Goal: Transaction & Acquisition: Purchase product/service

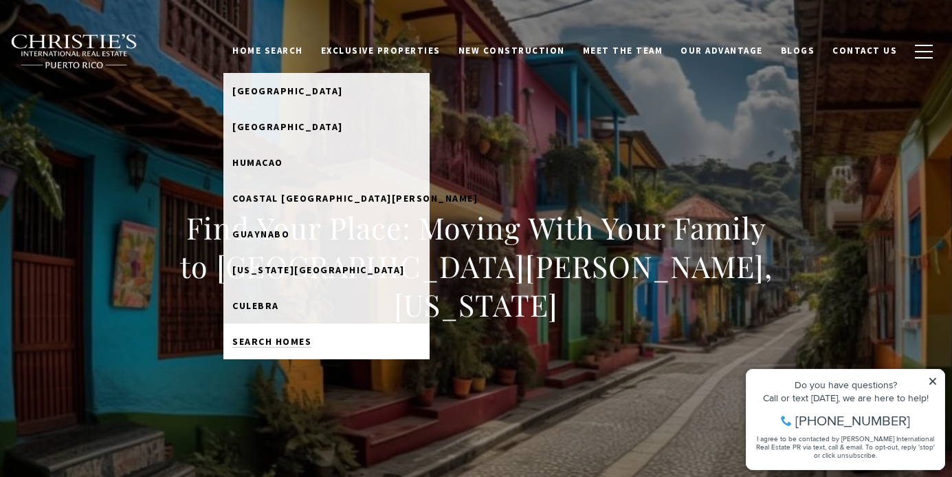
click at [311, 344] on span "Search Homes" at bounding box center [271, 341] width 79 height 12
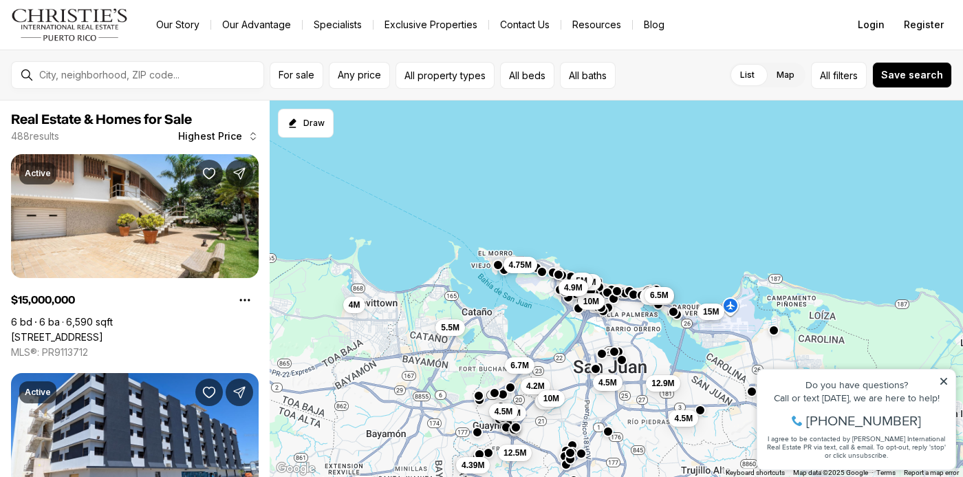
click at [558, 229] on div "10M 4.5M 7.2M 5M 6.75M 4.5M 6.5M 12.9M 15M 5.26M 12.5M 6.7M 5.5M 4.75M 4.5M 4.7…" at bounding box center [616, 288] width 693 height 377
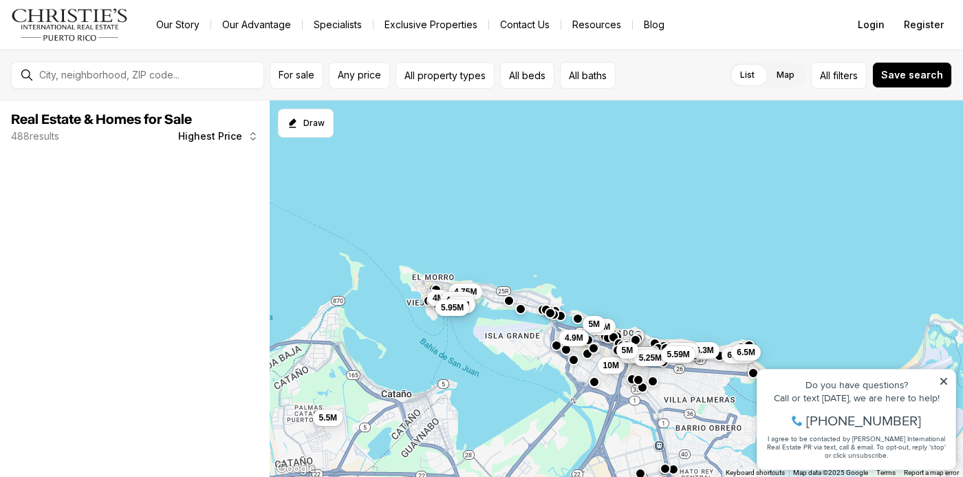
click at [594, 253] on div "10M 7.2M 5M 6.75M 6.5M 15M 5.5M 4.75M 4.9M 4.88M 6.75M 5.3M 5.25M 6.3M 5M 5.88M…" at bounding box center [616, 288] width 693 height 377
click at [595, 252] on div "10M 7.2M 5M 6.75M 6.5M 15M 5.5M 4.75M 4.9M 4.88M 6.75M 5.3M 5.25M 6.3M 5M 5.88M…" at bounding box center [616, 288] width 693 height 377
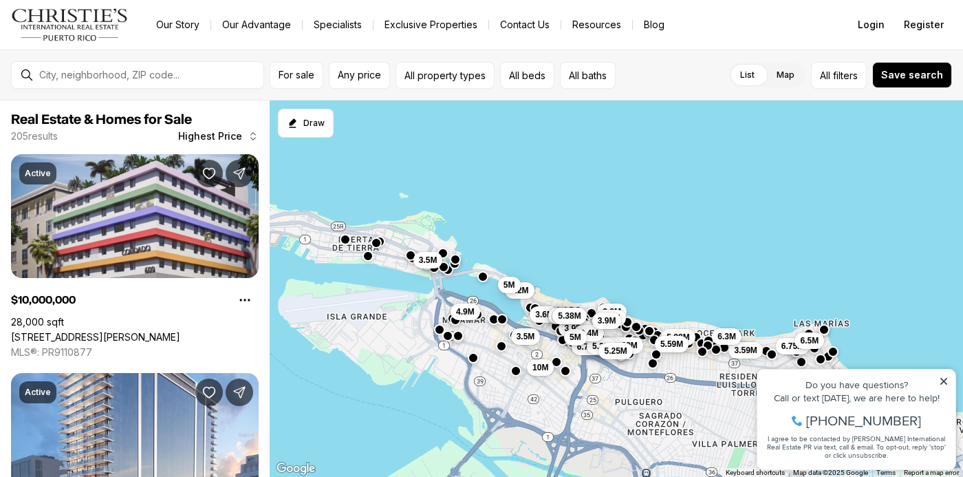
drag, startPoint x: 597, startPoint y: 307, endPoint x: 518, endPoint y: 197, distance: 135.6
click at [518, 197] on div "3.5M 10M 7.2M 5M 6.75M 6.5M 3.59M 6.8M 4.75M 4.9M 3.69M 4.88M 6.75M 5.3M 5.25M …" at bounding box center [616, 288] width 693 height 377
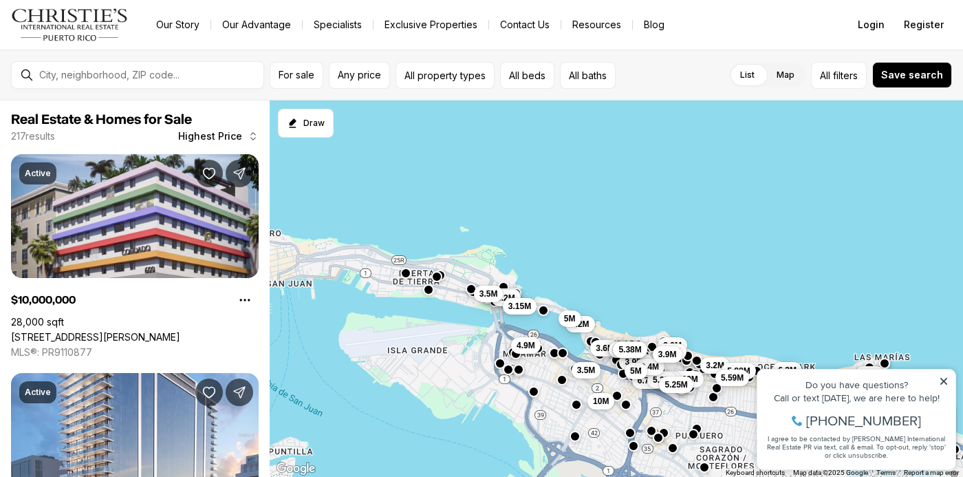
drag, startPoint x: 694, startPoint y: 234, endPoint x: 746, endPoint y: 262, distance: 58.4
click at [755, 267] on div "3.5M 10M 7.2M 5M 6.75M 6.5M 3.59M 3.2M 3.2M 3.15M 4.9M 3.69M 4.88M 6.75M 5.3M 5…" at bounding box center [616, 288] width 693 height 377
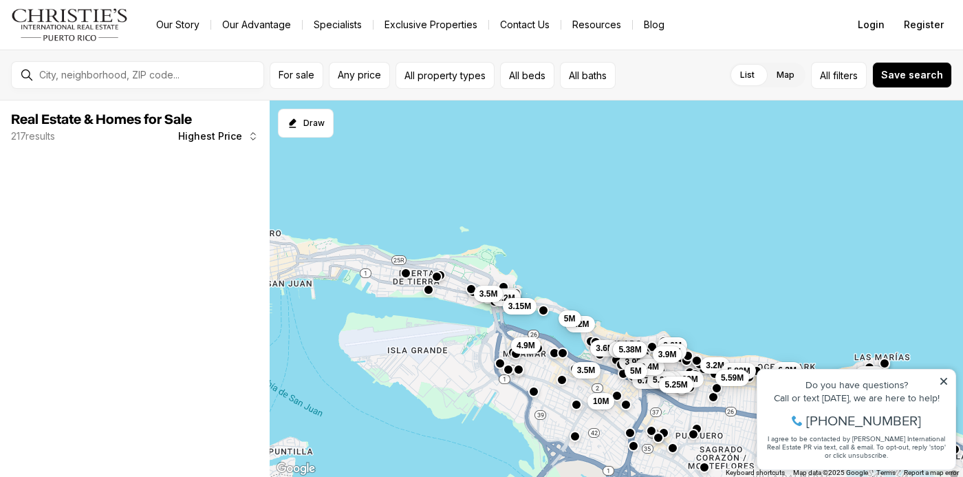
click at [559, 245] on div "3.5M 10M 7.2M 5M 6.75M 6.5M 3.59M 3.2M 3.2M 3.15M 4.9M 3.69M 4.88M 6.75M 5.3M 5…" at bounding box center [616, 288] width 693 height 377
click at [559, 244] on div "3.5M 10M 7.2M 5M 6.75M 6.5M 3.59M 3.2M 3.2M 3.15M 4.9M 3.69M 4.88M 6.75M 5.3M 5…" at bounding box center [616, 288] width 693 height 377
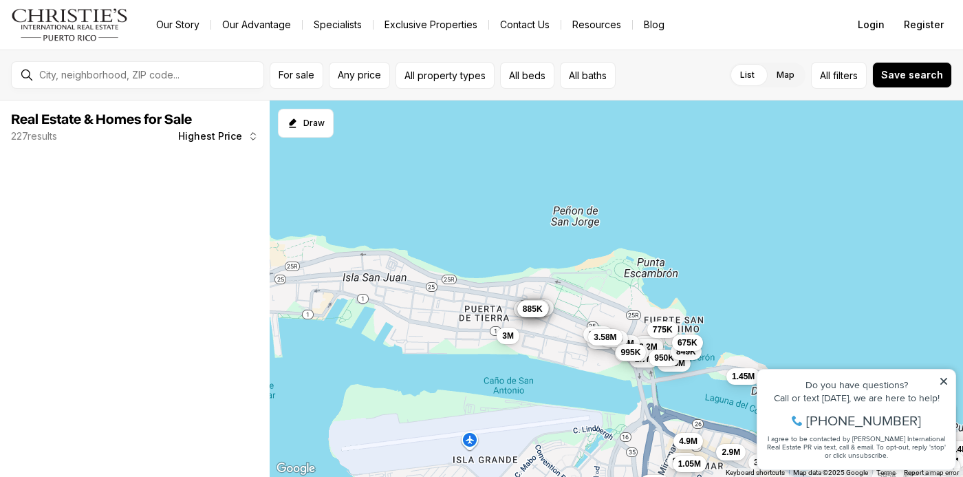
drag, startPoint x: 516, startPoint y: 299, endPoint x: 779, endPoint y: 300, distance: 262.7
click at [780, 300] on div "1.45M 3M 2M 9.52M 7.2M 5M 3.2M 5.1M 3M 1.6M 3.2M 3.15M 2.7M 4.9M 2.9M 3M 3.6M 3…" at bounding box center [616, 288] width 693 height 377
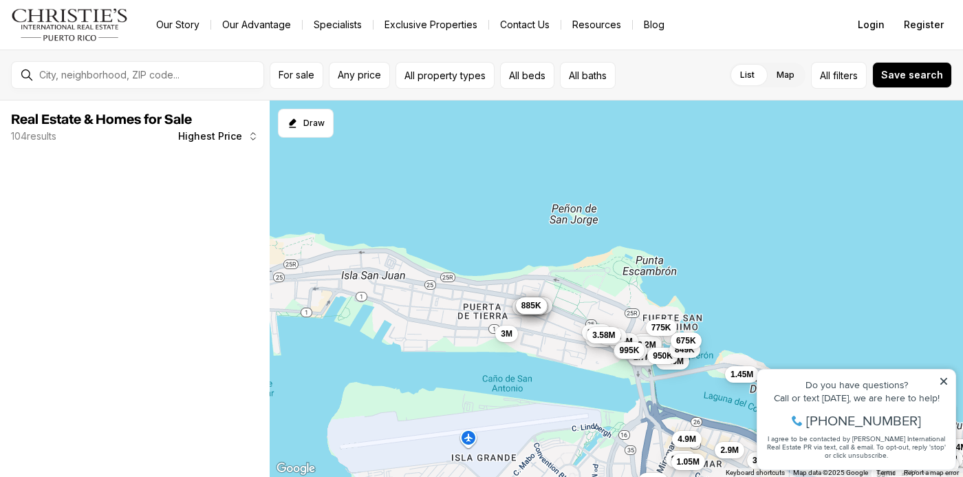
click at [527, 306] on span "885K" at bounding box center [531, 305] width 20 height 11
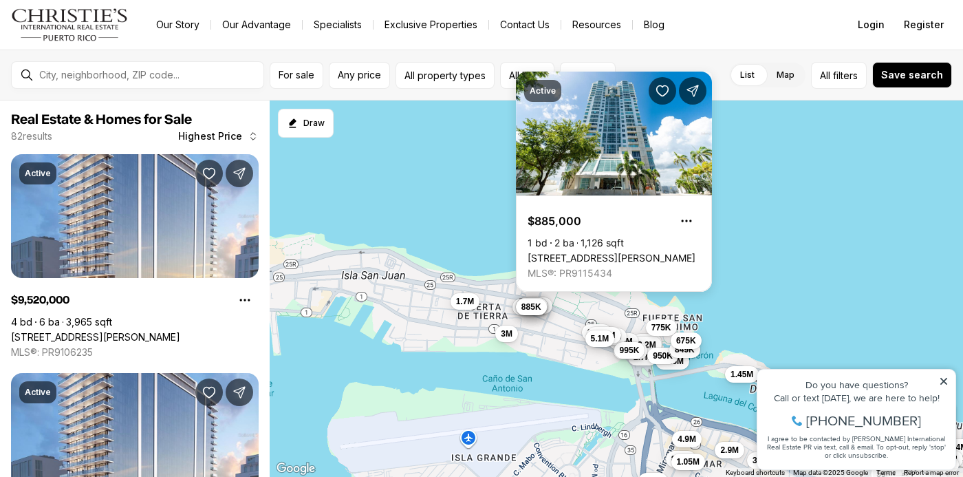
click at [733, 302] on div "1.45M 3M 2M 7.2M 5M 3.2M 3M 1.6M 3.2M 3.15M 2.7M 4.9M 2.9M 3.6M 2.87M 3.94M 3.8…" at bounding box center [616, 288] width 693 height 377
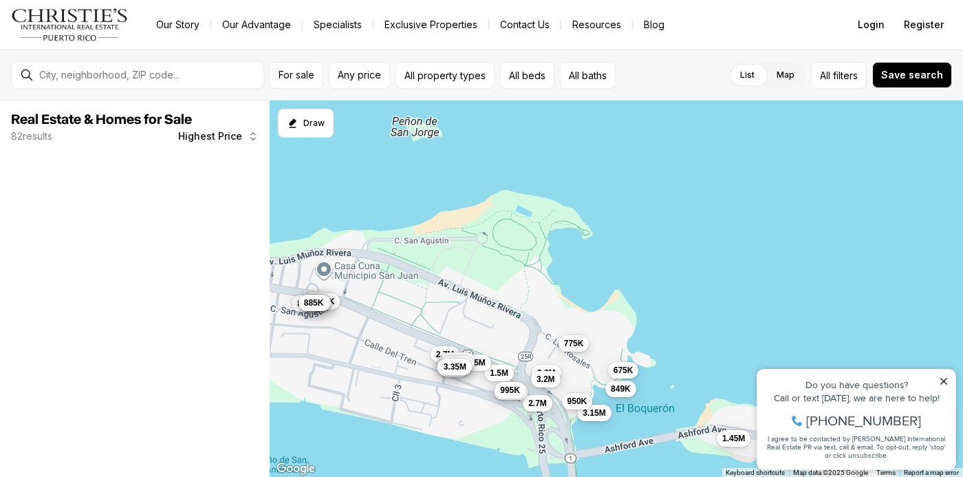
click at [572, 344] on span "775K" at bounding box center [574, 343] width 20 height 11
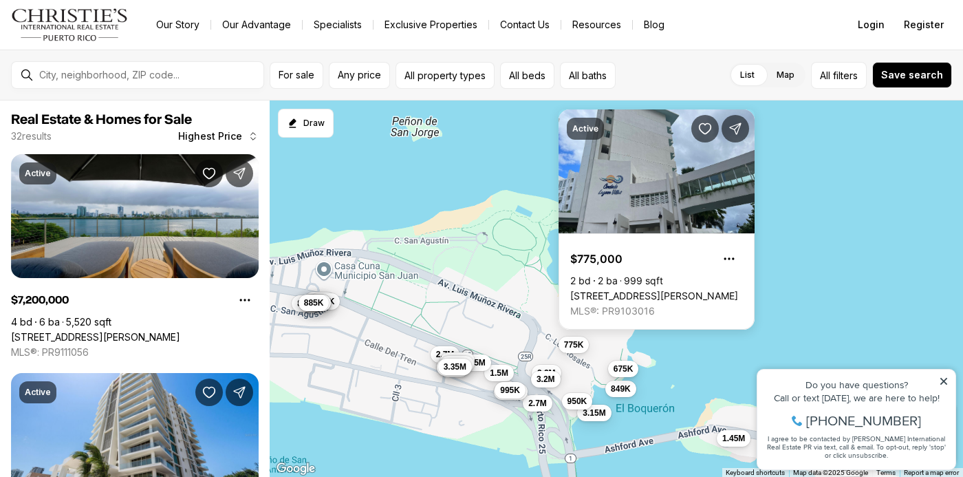
click at [623, 366] on span "675K" at bounding box center [623, 368] width 20 height 11
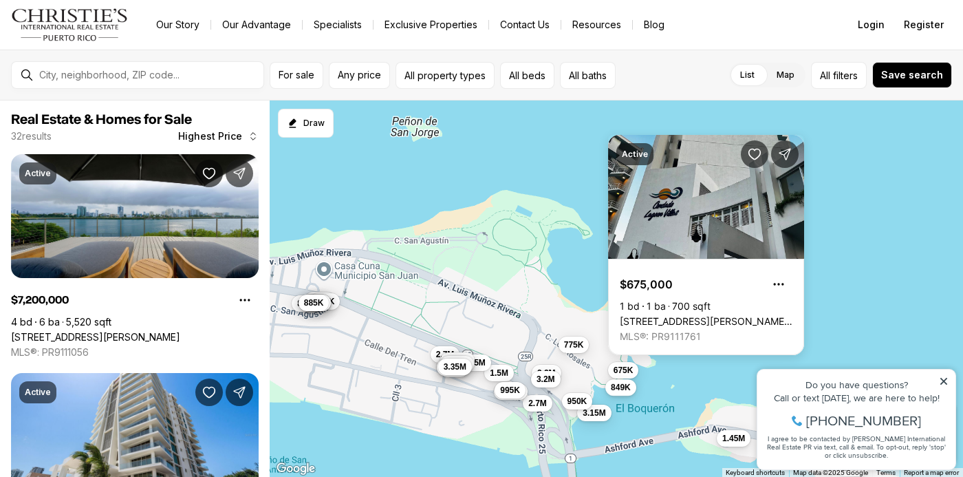
click at [621, 386] on span "849K" at bounding box center [621, 387] width 20 height 11
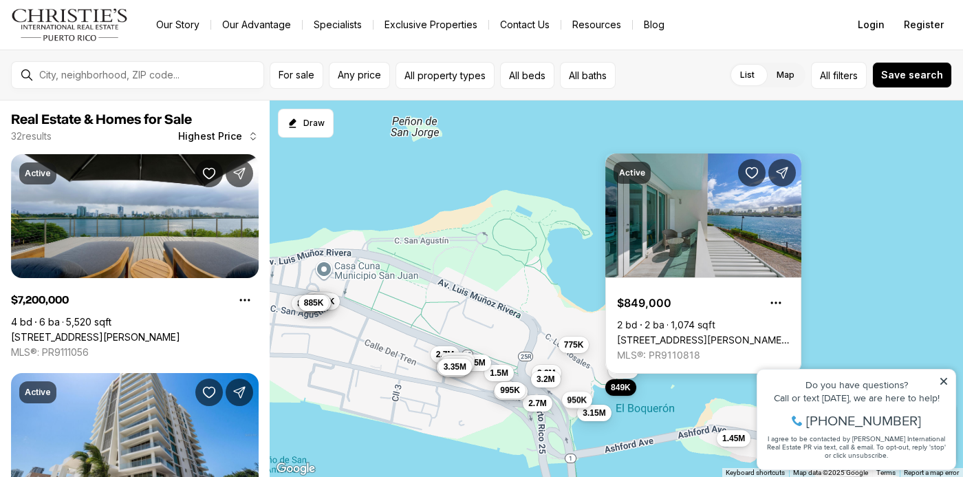
click at [572, 398] on span "950K" at bounding box center [577, 399] width 20 height 11
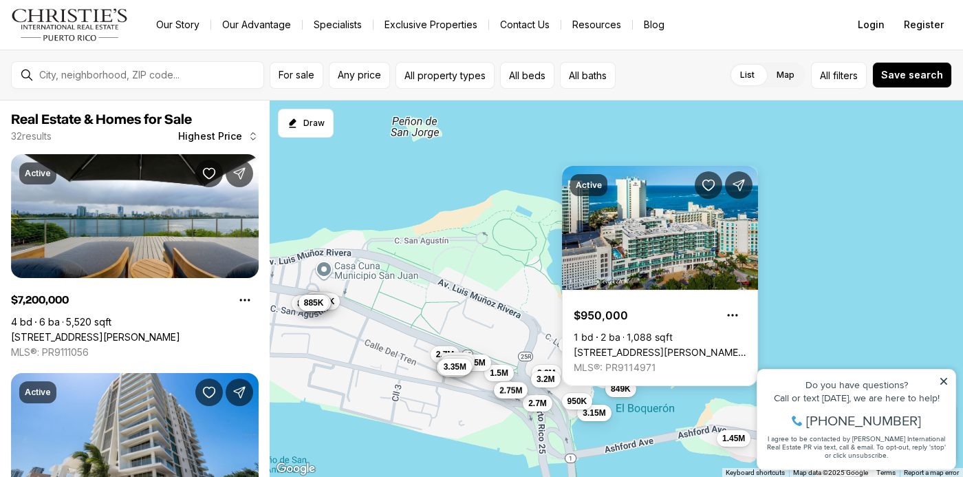
click at [518, 391] on span "2.75M" at bounding box center [510, 389] width 23 height 11
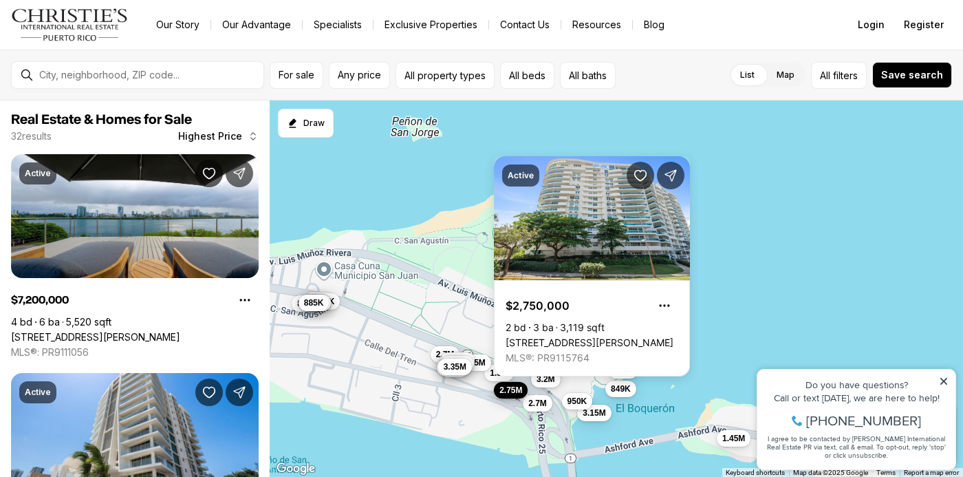
click at [463, 326] on div "1.45M 7.2M 5M 3.2M 3.2M 3.15M 2.7M 1.5M 3.5M 2.75M 899K 875K 995K 950K 2.7M 595…" at bounding box center [616, 288] width 693 height 377
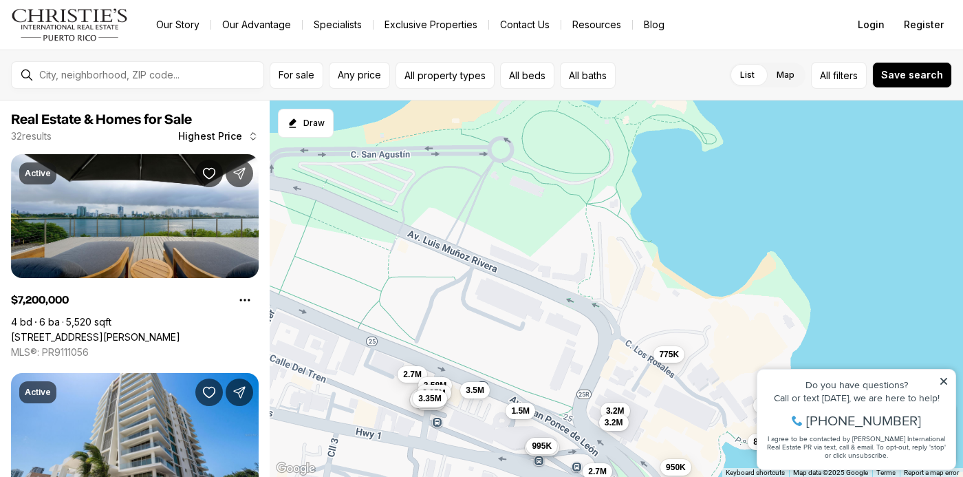
click at [471, 338] on div "3.2M 3.2M 2.7M 1.5M 3.5M 2.75M 995K 950K 2.7M 775K 849K 675K 3.58M 5.1M 3.95M 2…" at bounding box center [616, 288] width 693 height 377
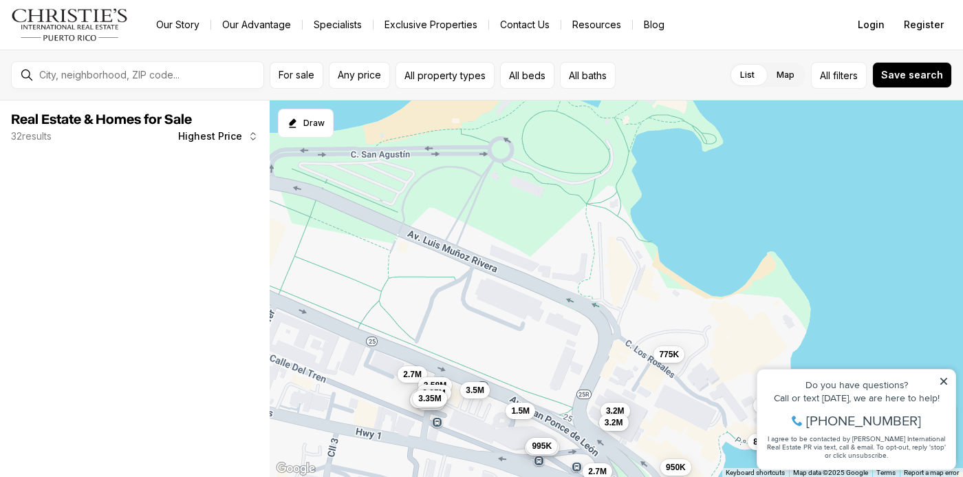
click at [472, 338] on div "3.2M 3.2M 2.7M 1.5M 3.5M 2.75M 995K 950K 2.7M 775K 849K 675K 3.58M 5.1M 3.95M 2…" at bounding box center [616, 288] width 693 height 377
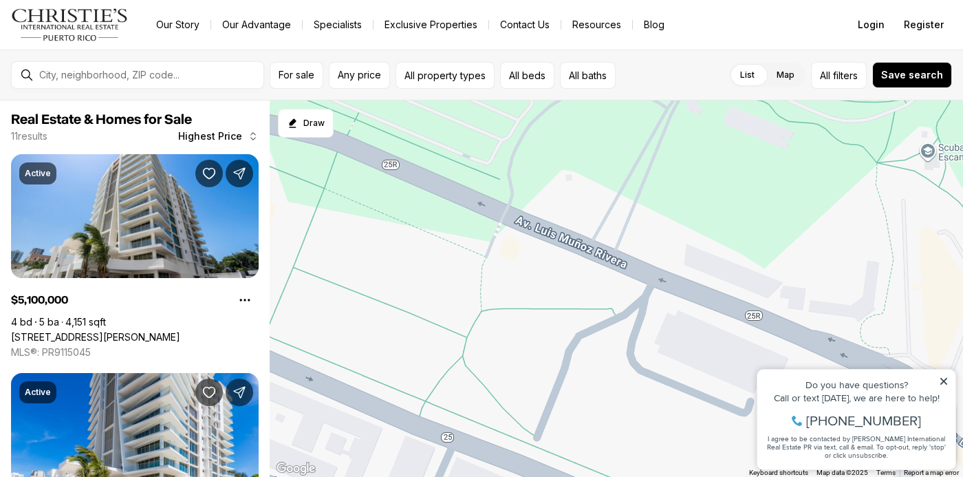
drag, startPoint x: 480, startPoint y: 351, endPoint x: 658, endPoint y: 444, distance: 200.5
click at [658, 444] on div "3.2M 1.5M 3.5M 2.7M 775K 3.58M 5.1M 3.95M 2.9M 3.25M 3.35M" at bounding box center [616, 288] width 693 height 377
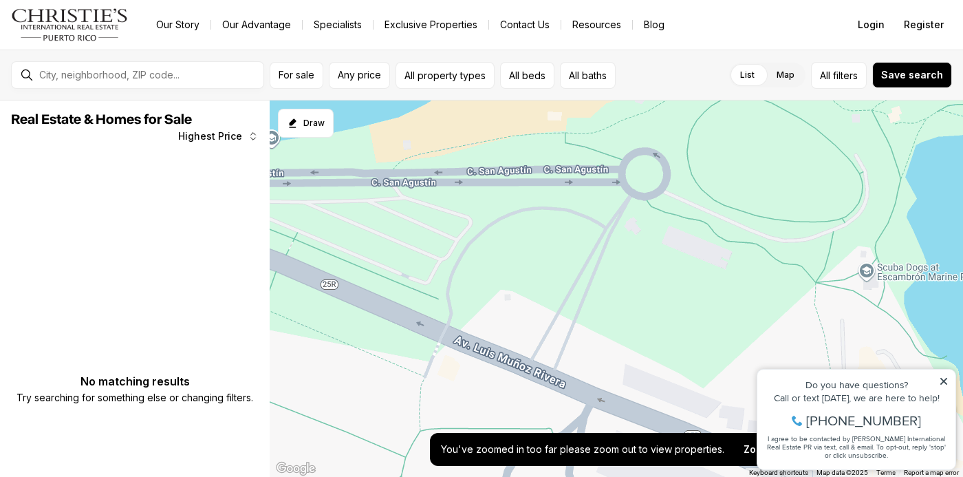
drag, startPoint x: 571, startPoint y: 331, endPoint x: 510, endPoint y: 452, distance: 135.6
click at [510, 452] on div "Draw View List ← Move left → Move right ↑ Move up ↓ Move down + Zoom in - Zoom …" at bounding box center [616, 288] width 693 height 376
